Goal: Find contact information: Find contact information

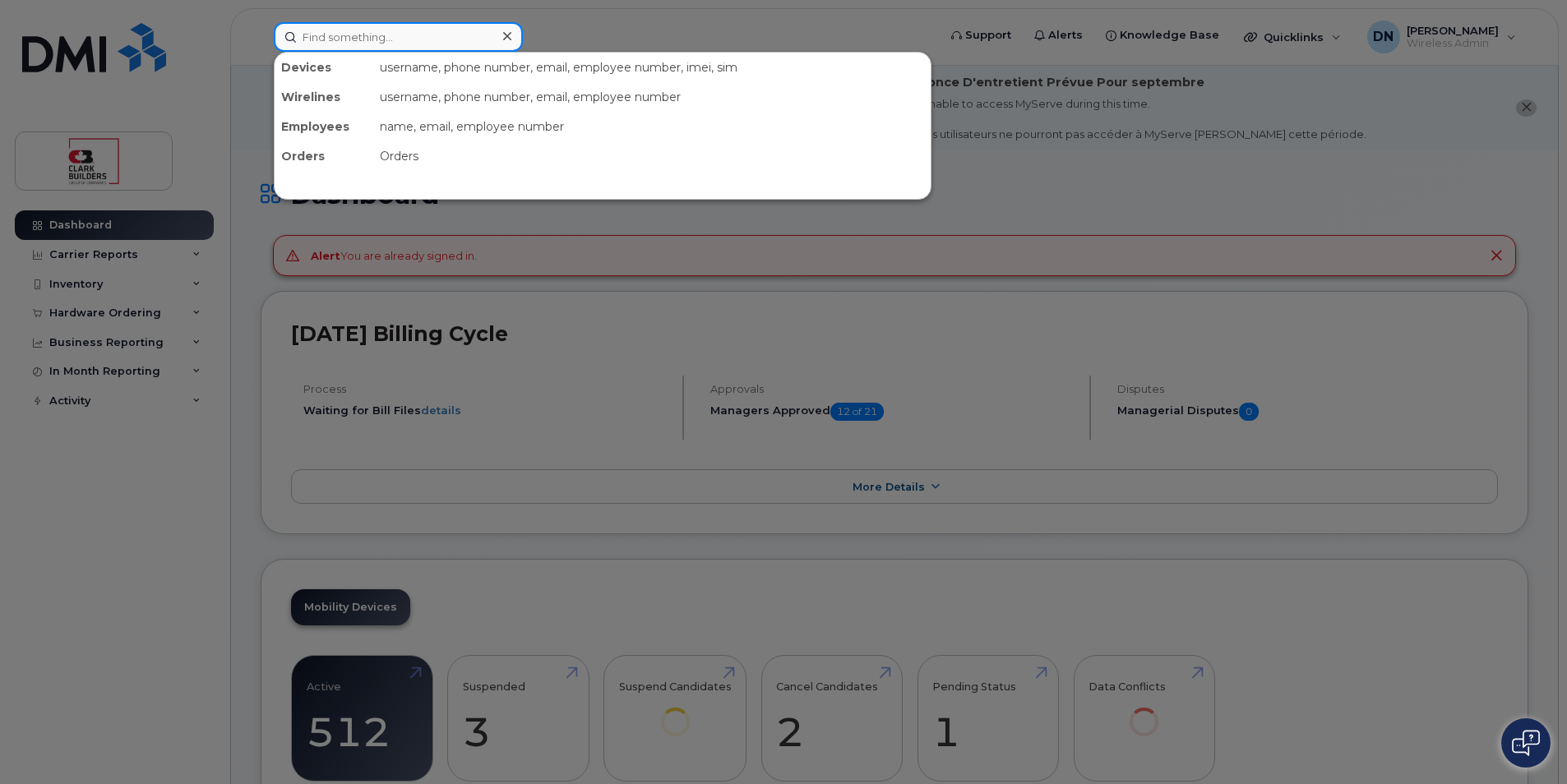
click at [464, 34] on input at bounding box center [398, 36] width 249 height 30
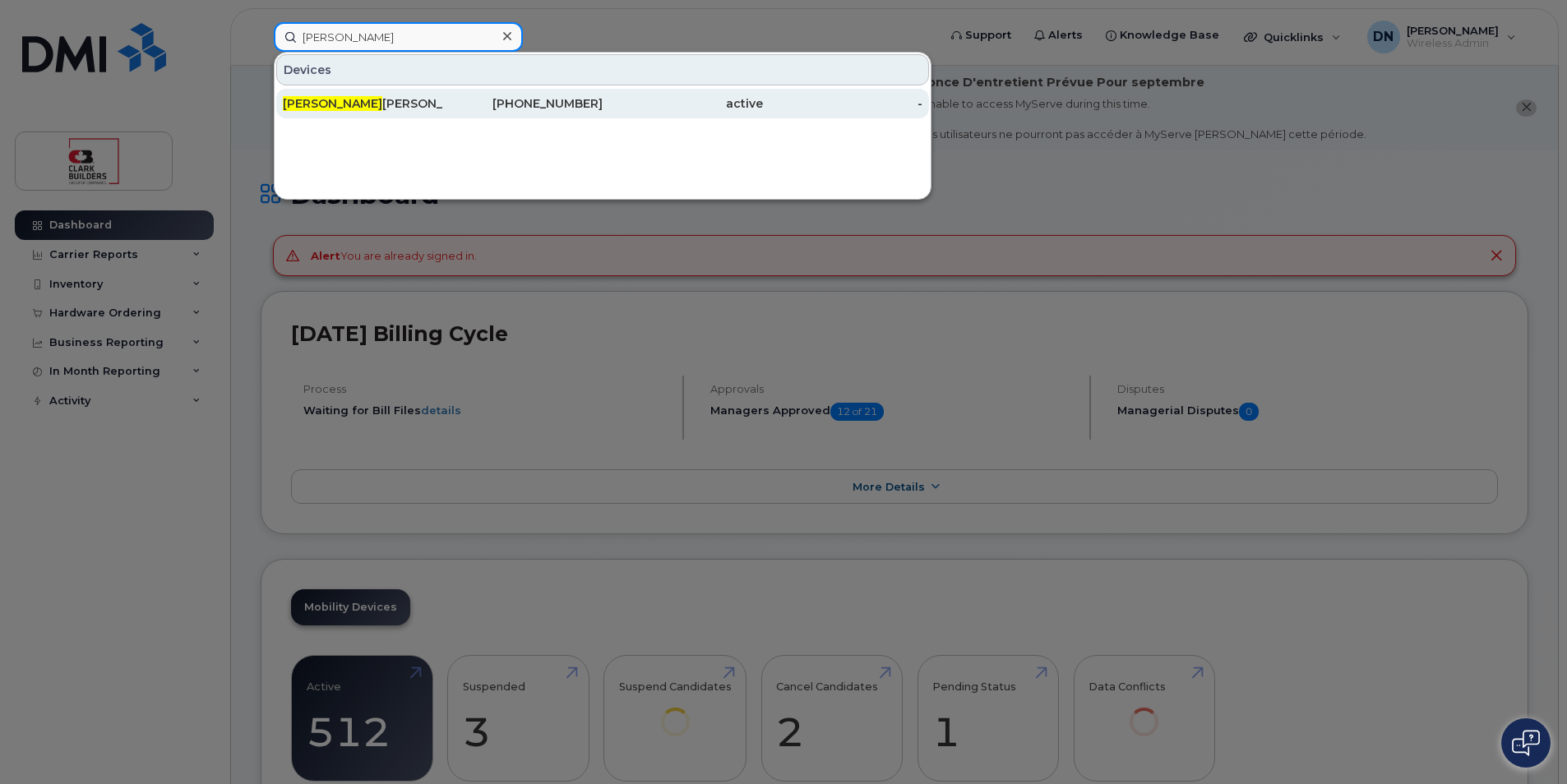
type input "[PERSON_NAME]"
click at [577, 115] on div "[PHONE_NUMBER]" at bounding box center [523, 103] width 160 height 30
